Goal: Task Accomplishment & Management: Manage account settings

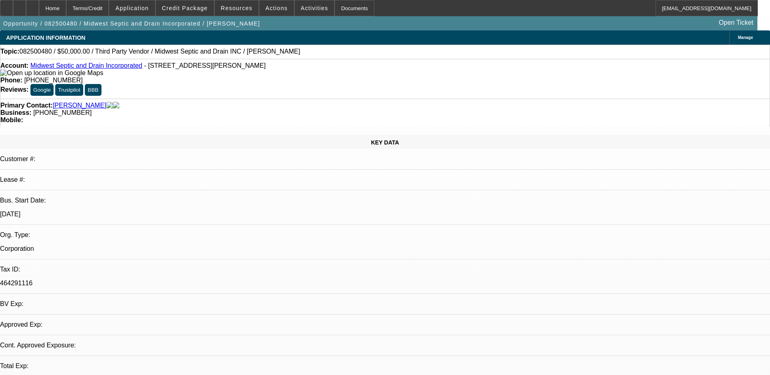
select select "0"
select select "2"
select select "0.1"
select select "1"
select select "2"
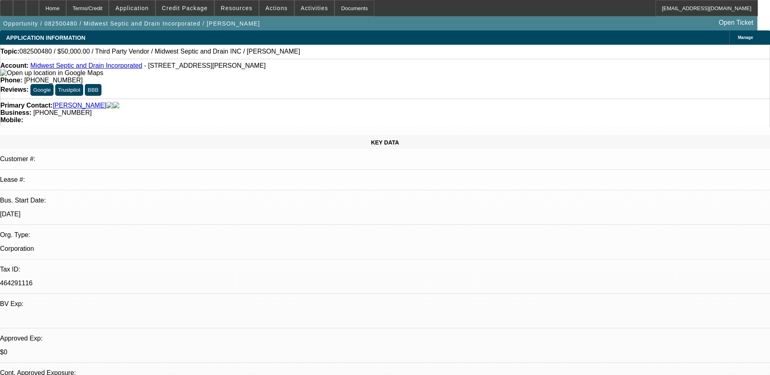
select select "4"
click at [26, 11] on div at bounding box center [19, 8] width 13 height 16
click at [39, 5] on div at bounding box center [32, 8] width 13 height 16
select select "0"
select select "2"
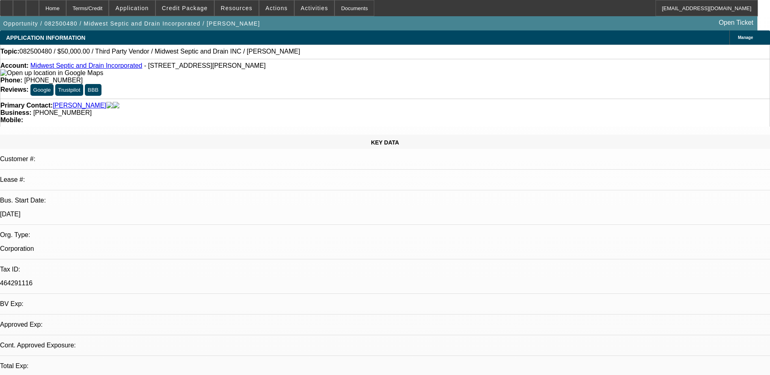
select select "0.1"
select select "1"
select select "2"
select select "4"
click at [39, 10] on div at bounding box center [32, 8] width 13 height 16
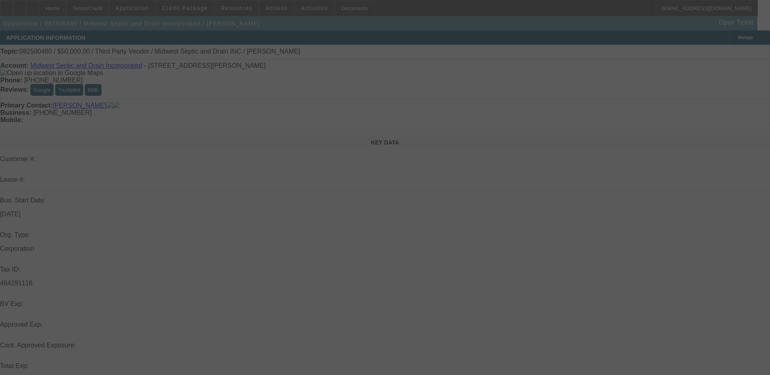
select select "0"
select select "2"
select select "0.1"
select select "4"
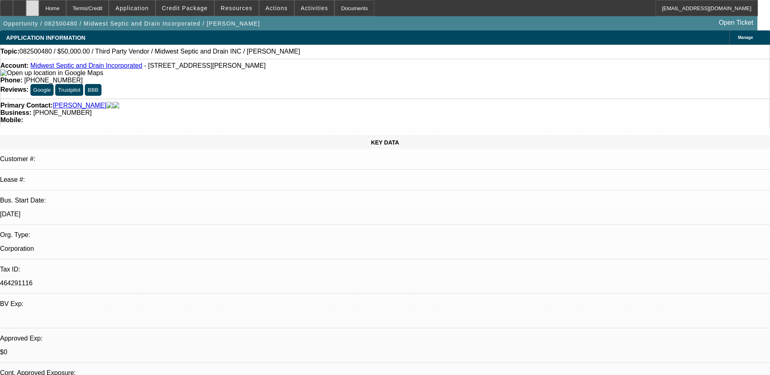
click at [39, 13] on div at bounding box center [32, 8] width 13 height 16
select select "0"
select select "2"
select select "0.1"
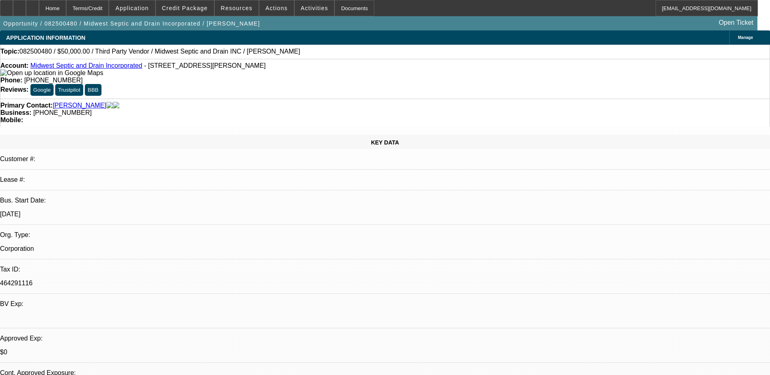
select select "4"
click at [200, 11] on span "Credit Package" at bounding box center [185, 8] width 46 height 6
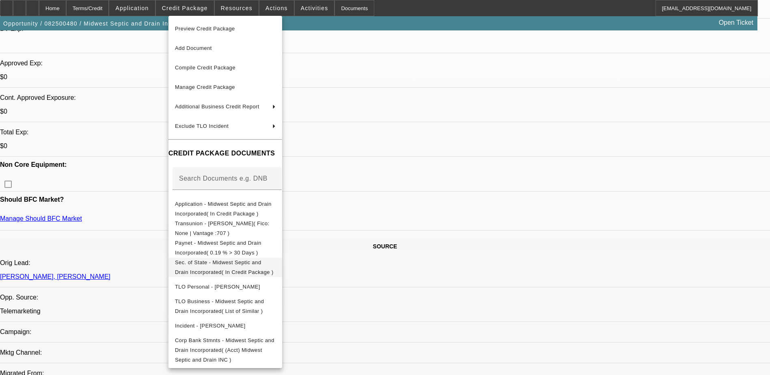
scroll to position [284, 0]
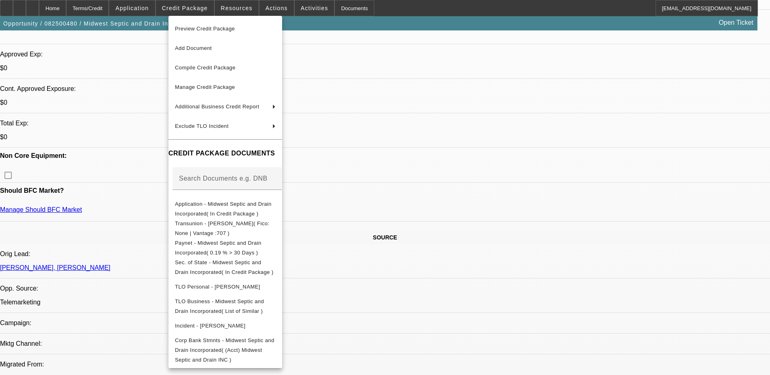
drag, startPoint x: 628, startPoint y: 298, endPoint x: 580, endPoint y: 302, distance: 47.6
click at [627, 299] on div at bounding box center [385, 187] width 770 height 375
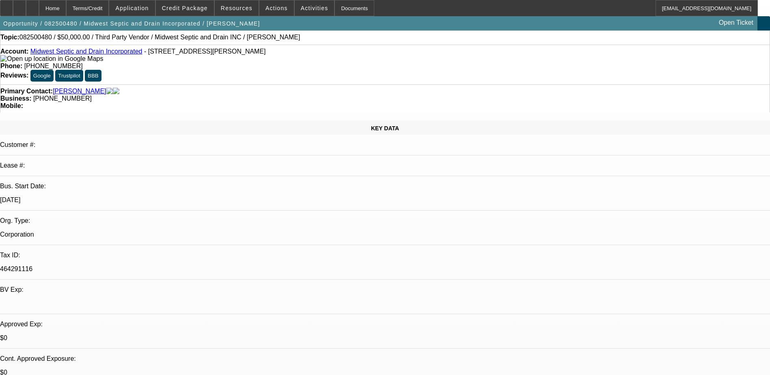
scroll to position [0, 0]
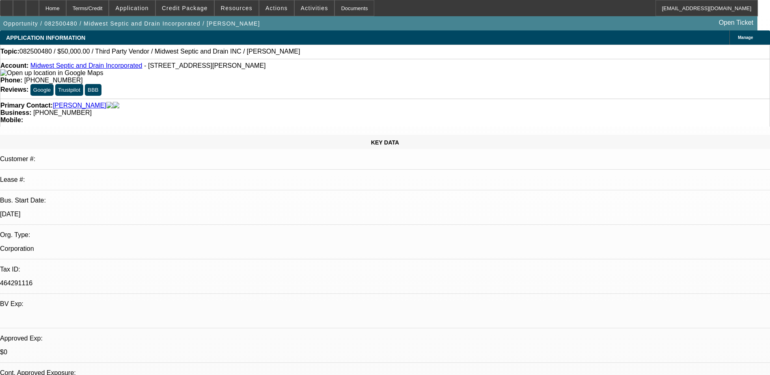
select select "0"
select select "2"
select select "0.1"
select select "1"
select select "2"
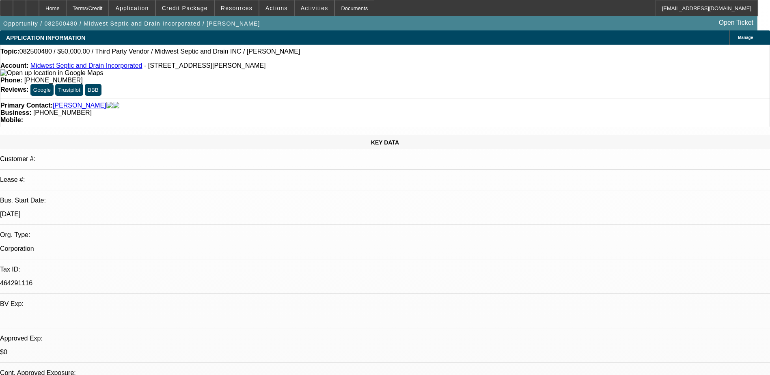
select select "4"
select select "0"
select select "2"
select select "0.1"
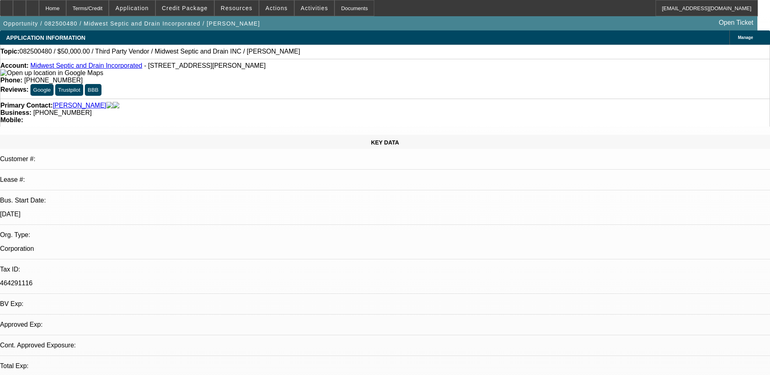
select select "4"
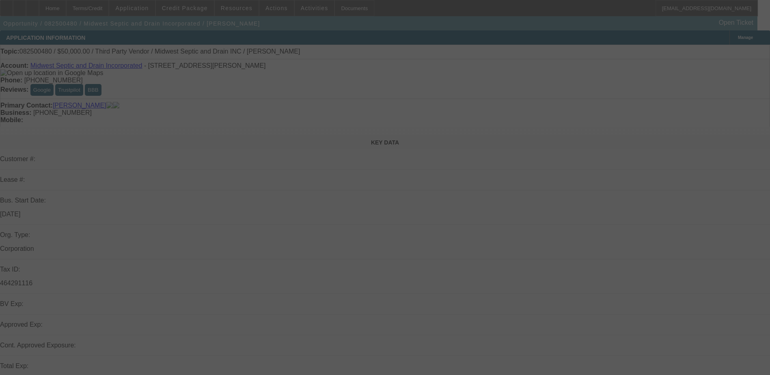
select select "0"
select select "2"
select select "0.1"
select select "4"
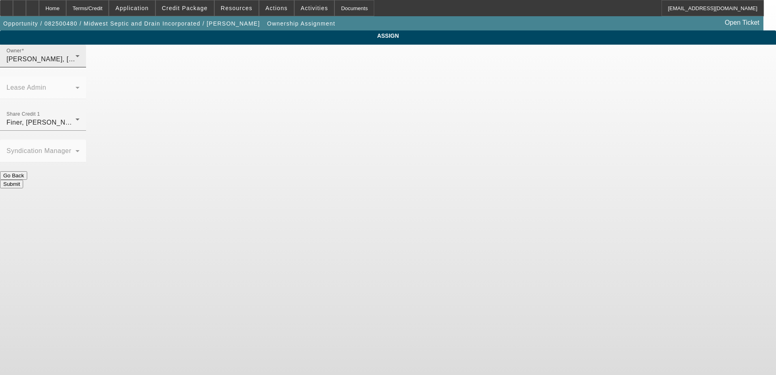
click at [82, 61] on icon at bounding box center [78, 56] width 10 height 10
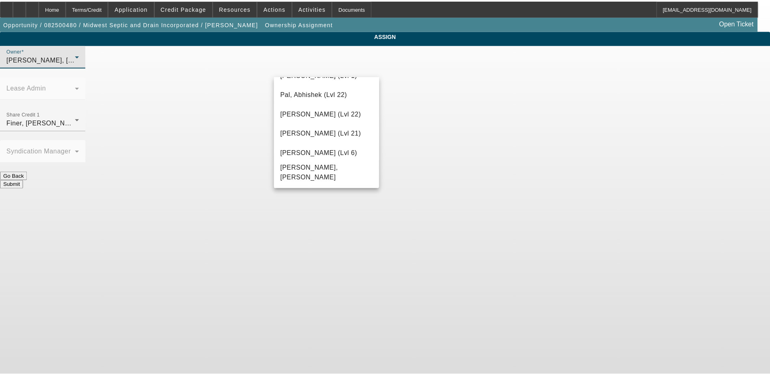
scroll to position [856, 0]
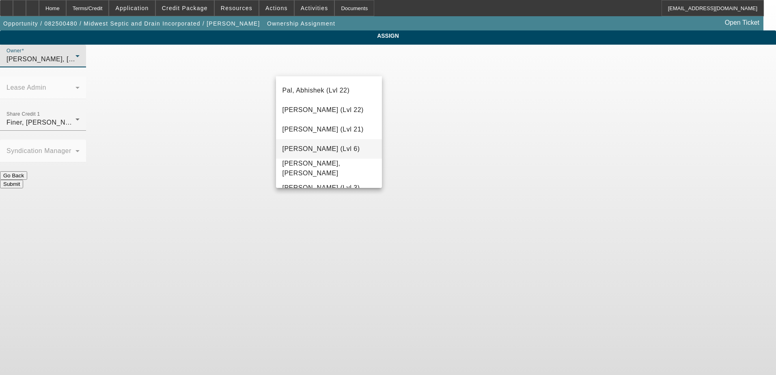
click at [313, 145] on span "Rahlfs, Thomas (Lvl 6)" at bounding box center [322, 149] width 78 height 10
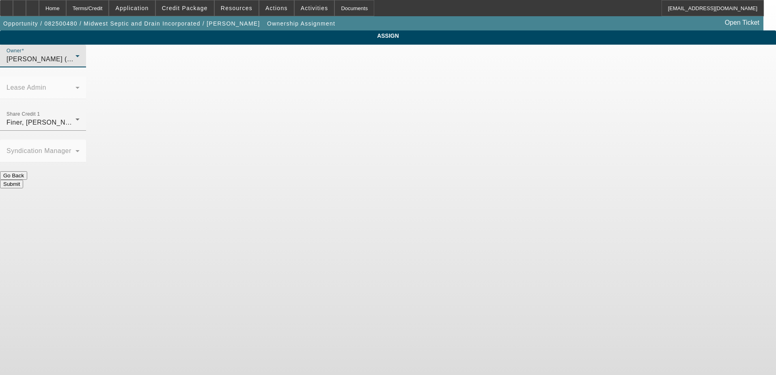
click at [23, 180] on button "Submit" at bounding box center [11, 184] width 23 height 9
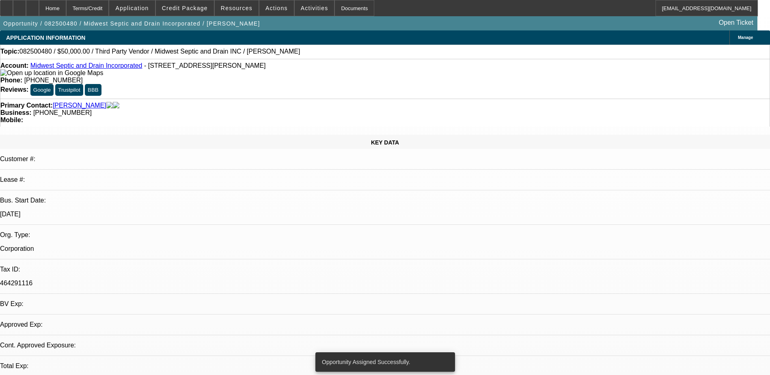
select select "0"
select select "2"
select select "0.1"
select select "4"
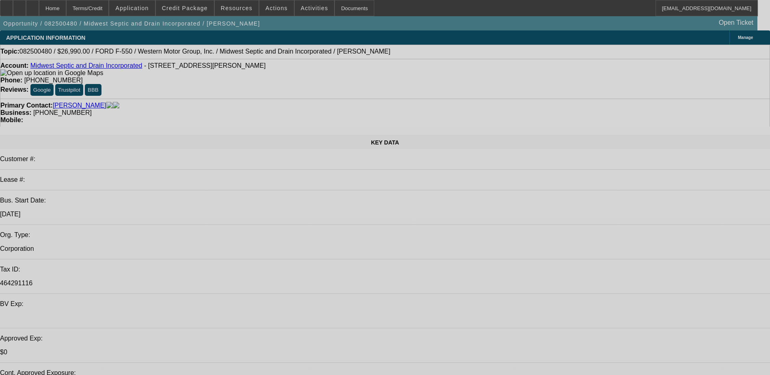
select select "0"
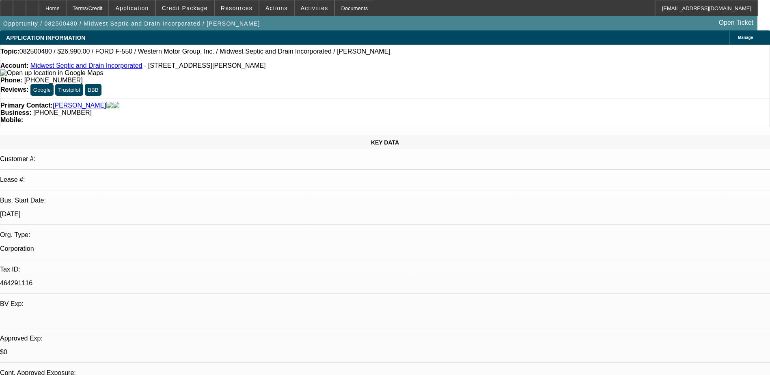
select select "0"
select select "1"
select select "6"
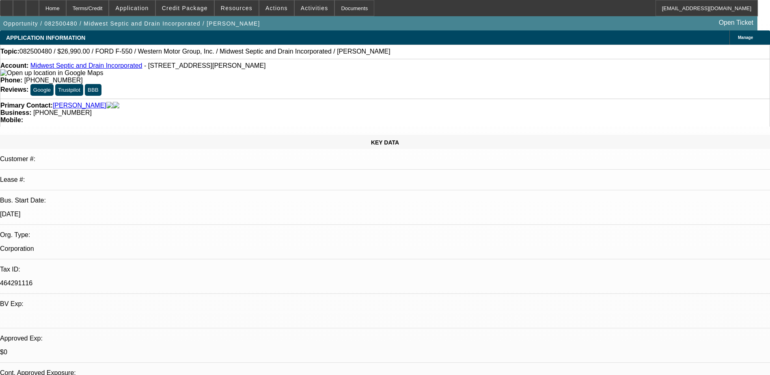
click at [191, 13] on span at bounding box center [185, 7] width 58 height 19
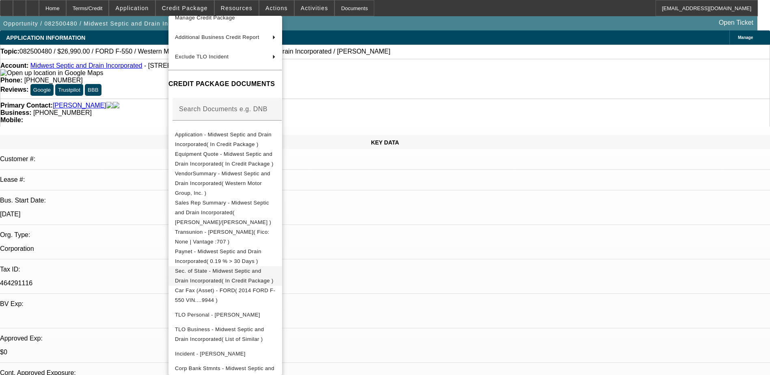
scroll to position [71, 0]
click at [262, 267] on span "Sec. of State - Midwest Septic and Drain Incorporated( In Credit Package )" at bounding box center [224, 275] width 99 height 16
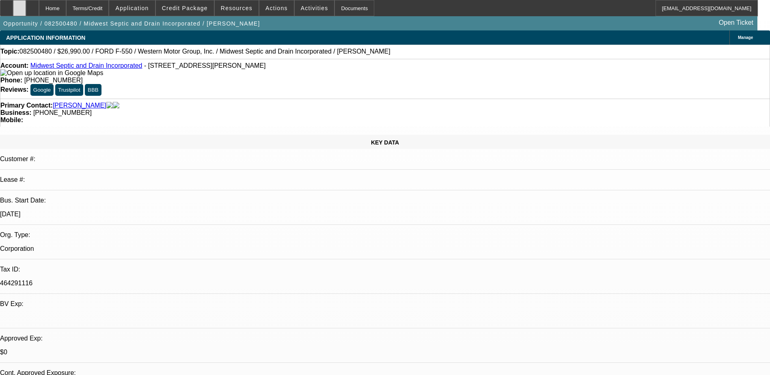
click at [19, 5] on icon at bounding box center [19, 5] width 0 height 0
click at [39, 8] on div at bounding box center [32, 8] width 13 height 16
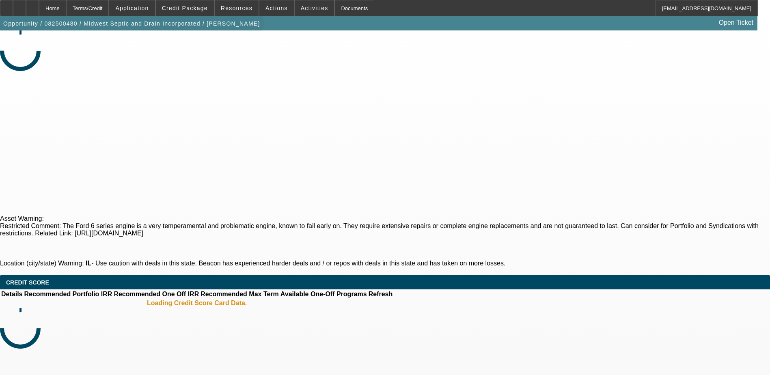
select select "0"
select select "6"
select select "0"
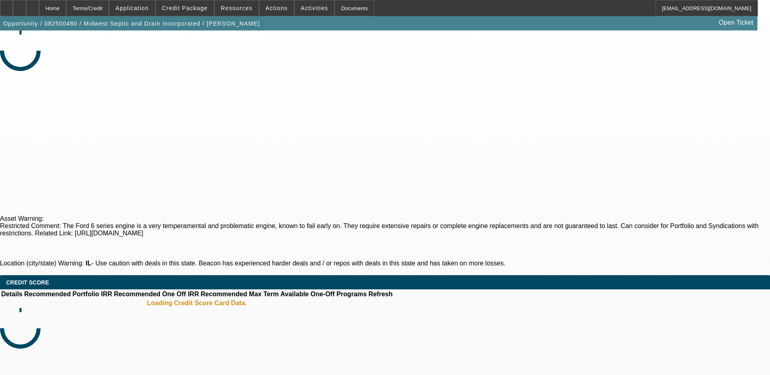
select select "0"
select select "6"
click at [188, 6] on span "Credit Package" at bounding box center [185, 8] width 46 height 6
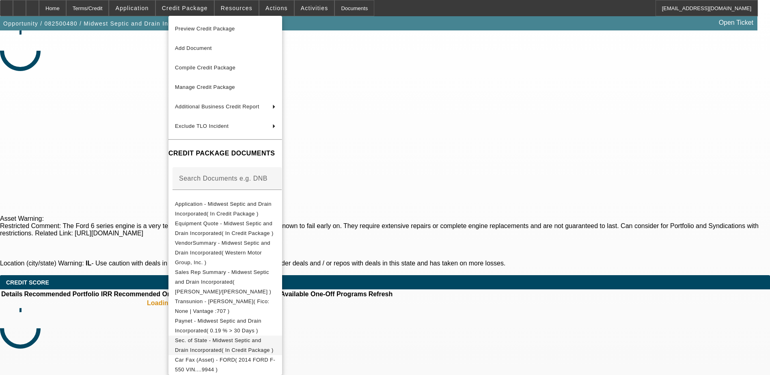
click at [231, 337] on span "Sec. of State - Midwest Septic and Drain Incorporated( In Credit Package )" at bounding box center [224, 345] width 99 height 16
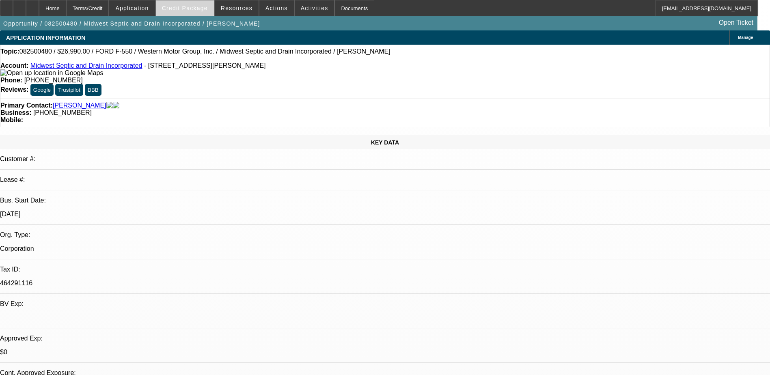
click at [201, 10] on span "Credit Package" at bounding box center [185, 8] width 46 height 6
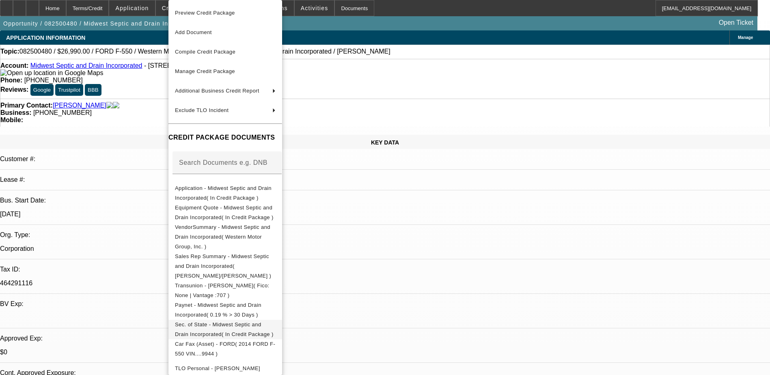
click at [238, 321] on span "Sec. of State - Midwest Septic and Drain Incorporated( In Credit Package )" at bounding box center [224, 329] width 99 height 16
